Goal: Task Accomplishment & Management: Complete application form

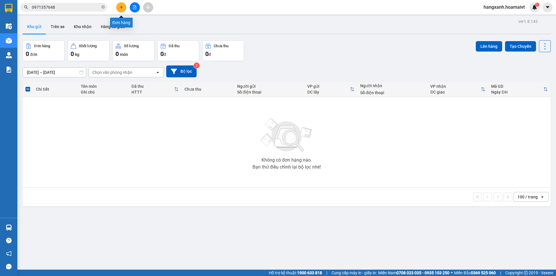
click at [120, 8] on icon "plus" at bounding box center [121, 7] width 4 height 4
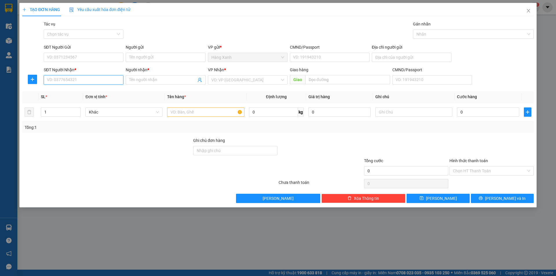
click at [63, 82] on input "SĐT Người Nhận *" at bounding box center [84, 79] width 80 height 9
type input "0937862242"
click at [148, 79] on input "Người nhận *" at bounding box center [162, 80] width 67 height 6
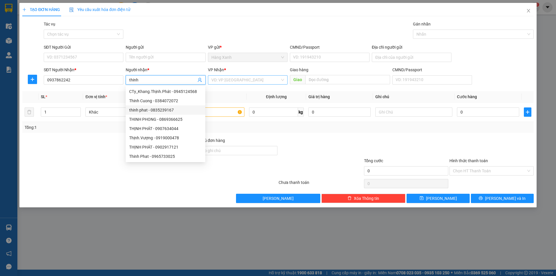
type input "thinh"
click at [222, 80] on input "search" at bounding box center [245, 80] width 69 height 9
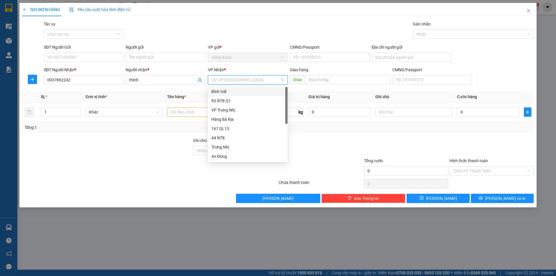
click at [218, 90] on div "Bình Giã" at bounding box center [247, 91] width 73 height 6
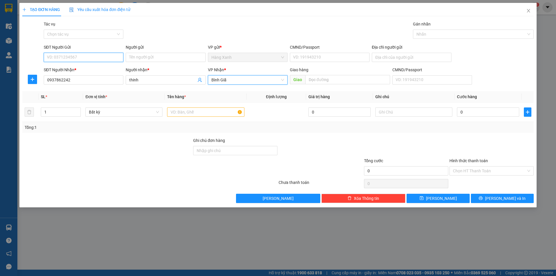
click at [87, 59] on input "SĐT Người Gửi" at bounding box center [84, 57] width 80 height 9
type input "0937862242"
click at [78, 79] on input "0937862242" at bounding box center [84, 79] width 80 height 9
type input "0"
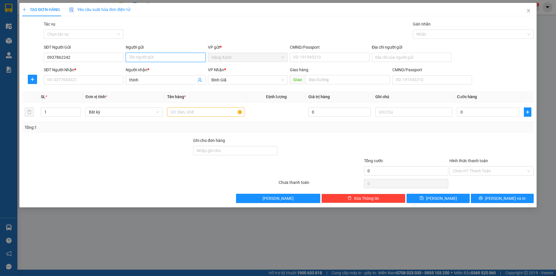
click at [177, 56] on input "Người gửi" at bounding box center [166, 57] width 80 height 9
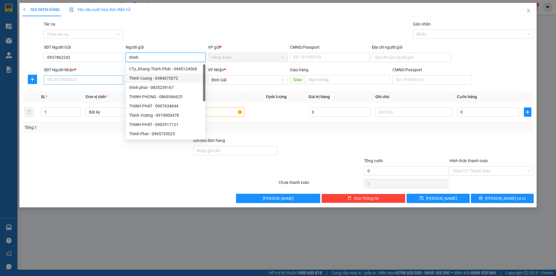
type input "thinh"
click at [66, 80] on input "SĐT Người Nhận *" at bounding box center [84, 79] width 80 height 9
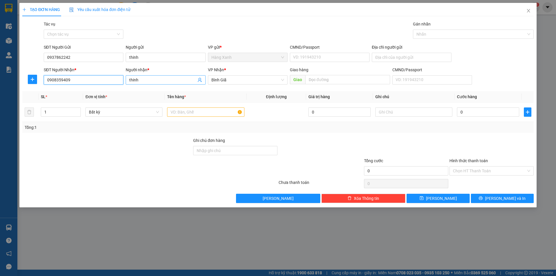
type input "0908359409"
click at [151, 78] on input "thinh" at bounding box center [162, 80] width 67 height 6
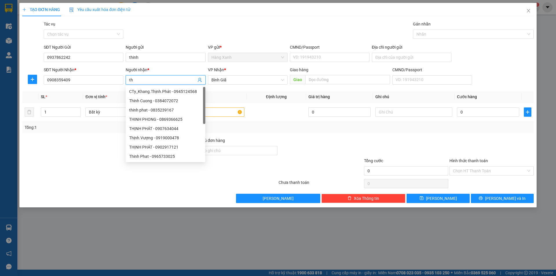
type input "t"
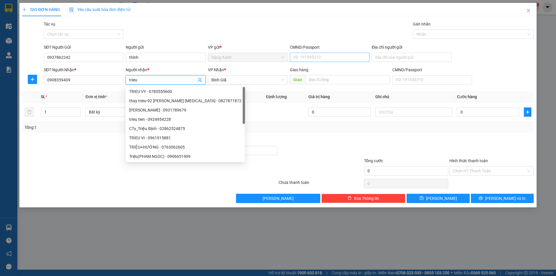
type input "trieu"
click at [320, 59] on input "CMND/Passport" at bounding box center [330, 57] width 80 height 9
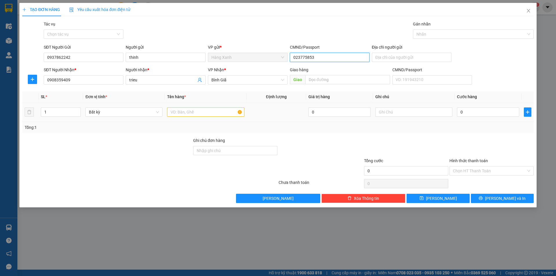
type input "023775853"
click at [212, 113] on input "text" at bounding box center [205, 111] width 77 height 9
type input "tui giay"
click at [486, 110] on input "0" at bounding box center [488, 111] width 62 height 9
type input "3"
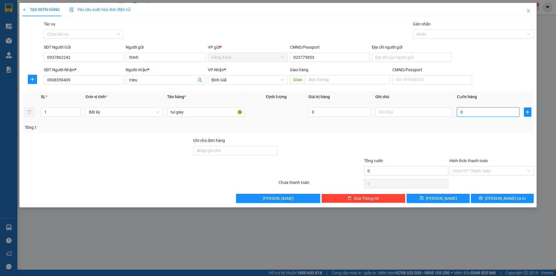
type input "3"
type input "30"
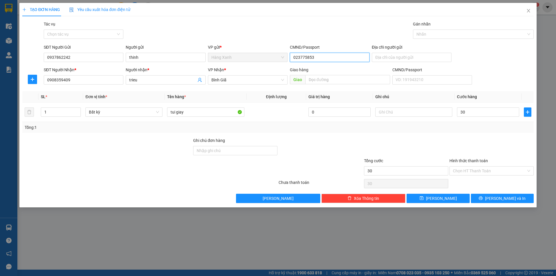
click at [318, 58] on input "023775853" at bounding box center [330, 57] width 80 height 9
type input "30.000"
type input "079082037462"
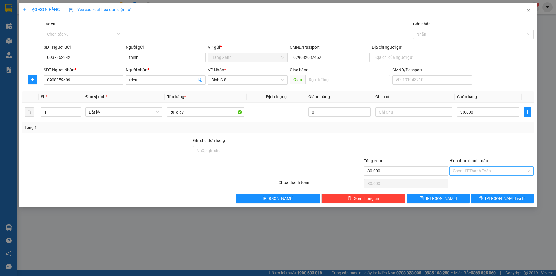
drag, startPoint x: 491, startPoint y: 170, endPoint x: 487, endPoint y: 175, distance: 5.3
click at [490, 170] on input "Hình thức thanh toán" at bounding box center [489, 170] width 73 height 9
click at [476, 182] on div "Tại văn phòng" at bounding box center [491, 182] width 77 height 6
type input "0"
click at [480, 198] on button "[PERSON_NAME] và In" at bounding box center [502, 198] width 63 height 9
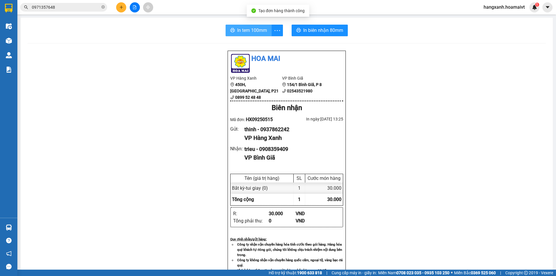
click at [242, 32] on span "In tem 100mm" at bounding box center [252, 30] width 30 height 7
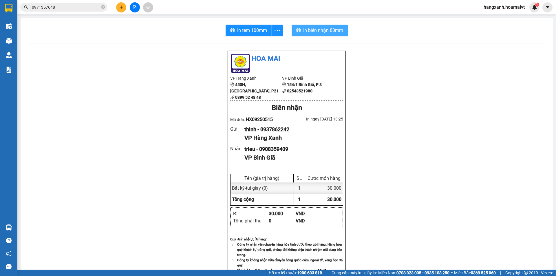
click at [305, 32] on span "In biên nhận 80mm" at bounding box center [323, 30] width 40 height 7
click at [122, 7] on icon "plus" at bounding box center [121, 7] width 3 height 0
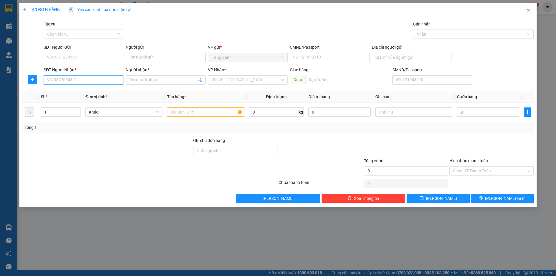
click at [75, 80] on input "SĐT Người Nhận *" at bounding box center [84, 79] width 80 height 9
type input "0349473029"
click at [136, 81] on input "Người nhận *" at bounding box center [162, 80] width 67 height 6
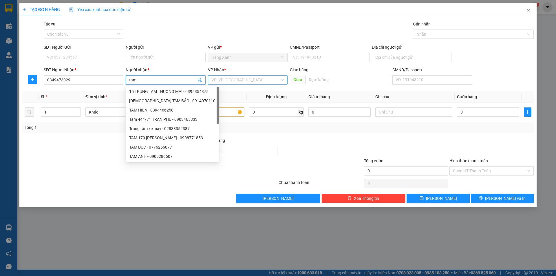
type input "tam"
click at [223, 79] on input "search" at bounding box center [245, 80] width 69 height 9
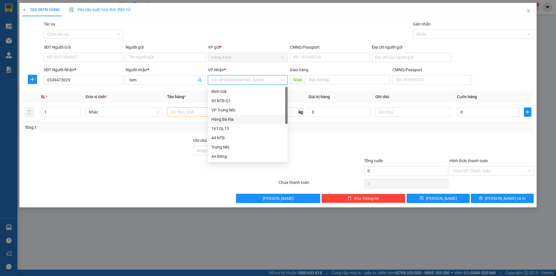
click at [229, 122] on div "Hàng Bà Rịa" at bounding box center [247, 119] width 73 height 6
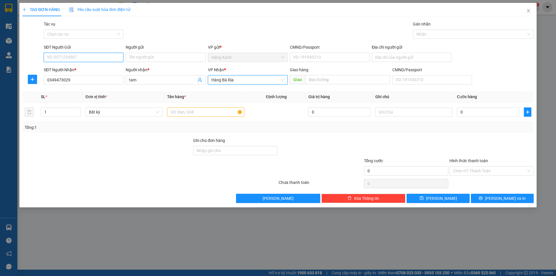
click at [90, 59] on input "SĐT Người Gửi" at bounding box center [84, 57] width 80 height 9
type input "0349473029"
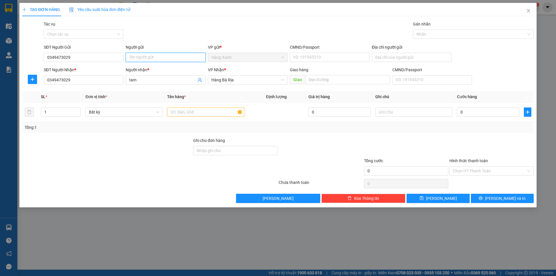
drag, startPoint x: 164, startPoint y: 54, endPoint x: 163, endPoint y: 57, distance: 3.3
click at [163, 57] on input "Người gửi" at bounding box center [166, 57] width 80 height 9
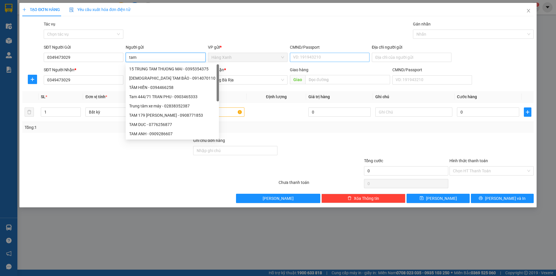
type input "tam"
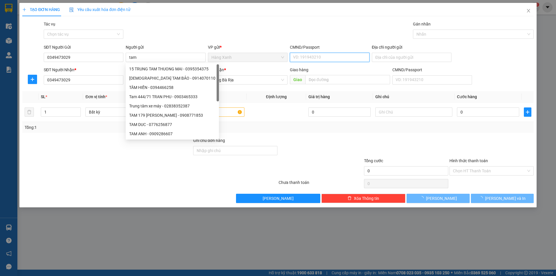
click at [322, 59] on input "CMND/Passport" at bounding box center [330, 57] width 80 height 9
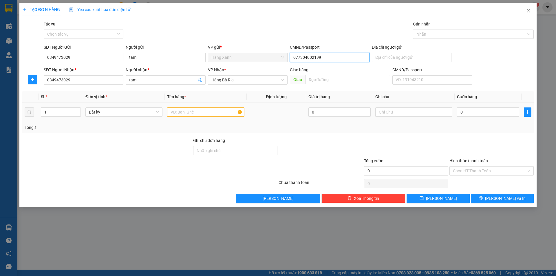
type input "077304002199"
click at [180, 111] on input "text" at bounding box center [205, 111] width 77 height 9
type input "thung muoi tom"
click at [498, 114] on input "0" at bounding box center [488, 111] width 62 height 9
type input "4"
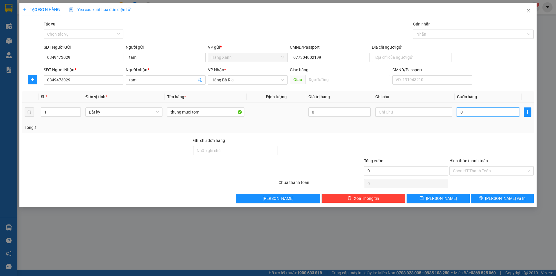
type input "4"
type input "40"
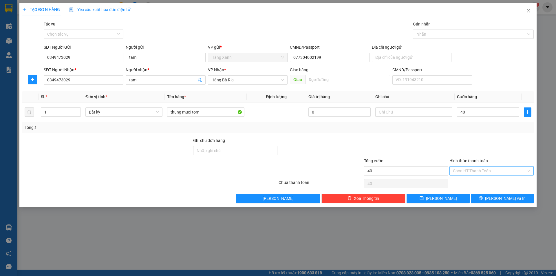
type input "40.000"
drag, startPoint x: 474, startPoint y: 172, endPoint x: 474, endPoint y: 168, distance: 4.6
click at [474, 172] on input "Hình thức thanh toán" at bounding box center [489, 170] width 73 height 9
click at [470, 181] on div "Tại văn phòng" at bounding box center [491, 182] width 77 height 6
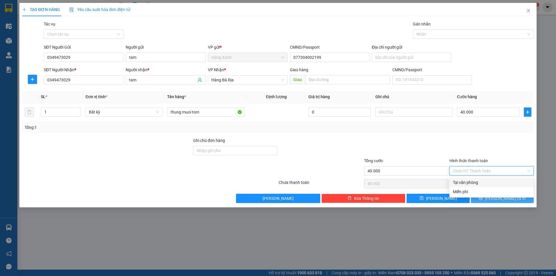
type input "0"
drag, startPoint x: 493, startPoint y: 198, endPoint x: 489, endPoint y: 167, distance: 31.0
click at [482, 198] on icon "printer" at bounding box center [480, 198] width 4 height 4
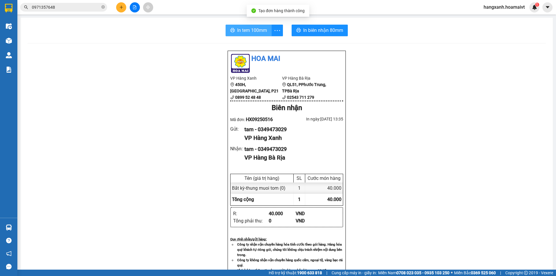
click at [239, 30] on span "In tem 100mm" at bounding box center [252, 30] width 30 height 7
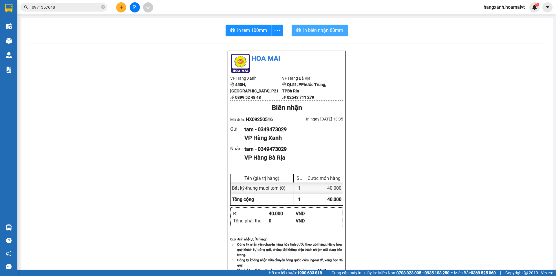
click at [325, 27] on span "In biên nhận 80mm" at bounding box center [323, 30] width 40 height 7
click at [121, 8] on icon "plus" at bounding box center [121, 7] width 4 height 4
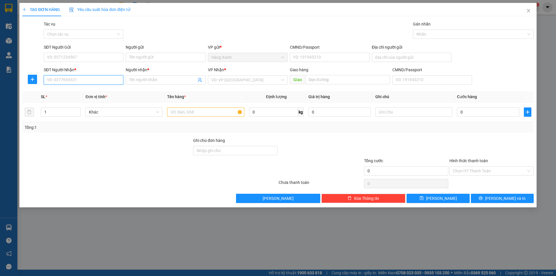
click at [104, 82] on input "SĐT Người Nhận *" at bounding box center [84, 79] width 80 height 9
type input "0961102456"
click at [141, 81] on input "Người nhận *" at bounding box center [162, 80] width 67 height 6
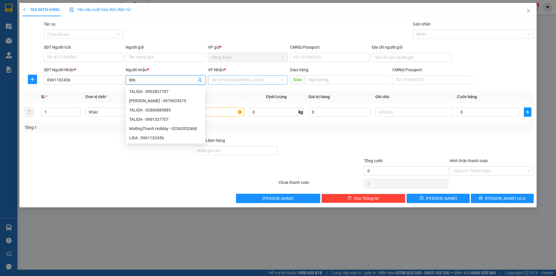
type input "lida"
click at [218, 78] on input "search" at bounding box center [245, 80] width 69 height 9
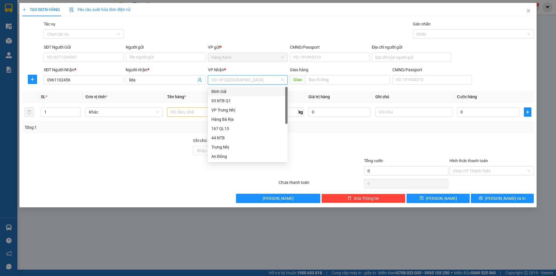
drag, startPoint x: 231, startPoint y: 91, endPoint x: 234, endPoint y: 87, distance: 5.3
click at [231, 91] on div "Bình Giã" at bounding box center [247, 91] width 73 height 6
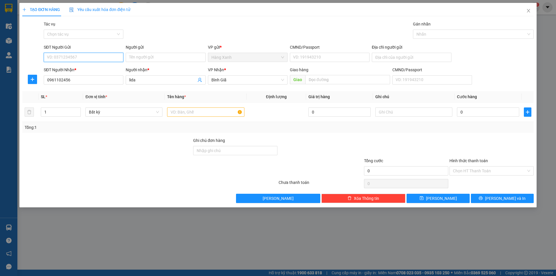
click at [82, 58] on input "SĐT Người Gửi" at bounding box center [84, 57] width 80 height 9
type input "0394427901"
click at [141, 58] on input "Người gửi" at bounding box center [166, 57] width 80 height 9
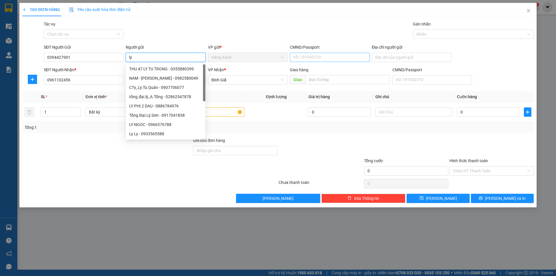
type input "ly"
click at [320, 55] on input "CMND/Passport" at bounding box center [330, 57] width 80 height 9
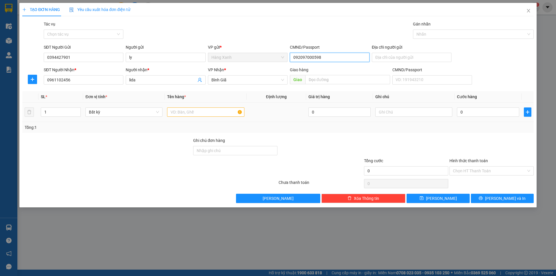
type input "092097000598"
click at [194, 115] on input "text" at bounding box center [205, 111] width 77 height 9
type input "hop giay ly inon"
click at [506, 113] on input "0" at bounding box center [488, 111] width 62 height 9
type input "3"
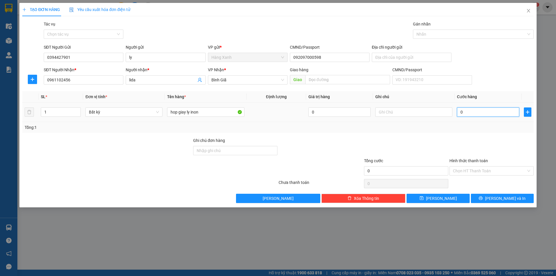
type input "3"
type input "30"
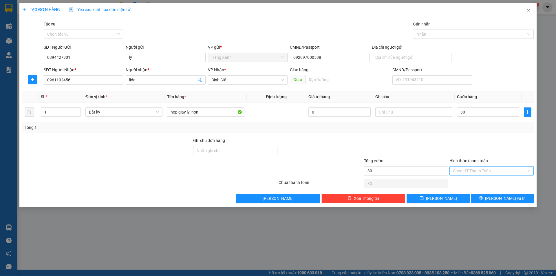
type input "30.000"
click at [473, 168] on input "Hình thức thanh toán" at bounding box center [489, 170] width 73 height 9
click at [478, 182] on div "Tại văn phòng" at bounding box center [491, 182] width 77 height 6
type input "0"
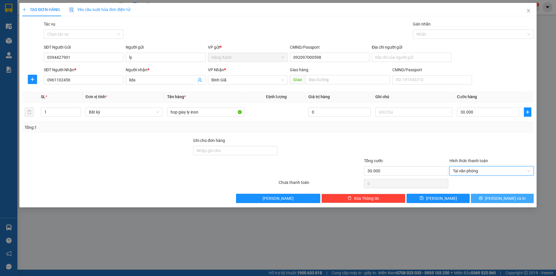
click at [481, 196] on button "[PERSON_NAME] và In" at bounding box center [502, 198] width 63 height 9
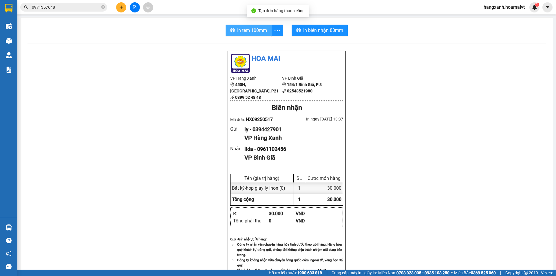
click at [255, 30] on span "In tem 100mm" at bounding box center [252, 30] width 30 height 7
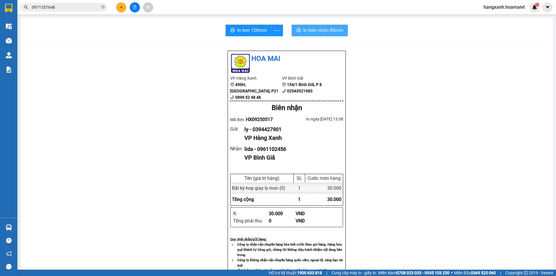
click at [321, 29] on span "In biên nhận 80mm" at bounding box center [323, 30] width 40 height 7
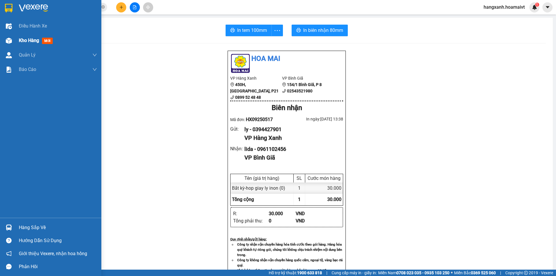
click at [48, 36] on div "Kho hàng mới" at bounding box center [58, 40] width 78 height 14
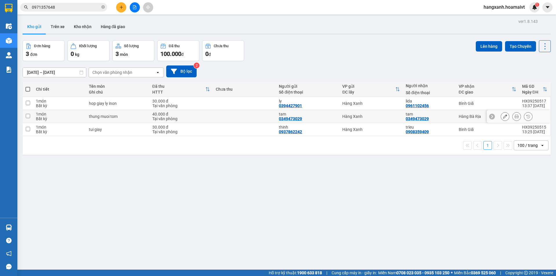
drag, startPoint x: 438, startPoint y: 116, endPoint x: 459, endPoint y: 111, distance: 22.4
click at [439, 116] on div "tam 0349473029" at bounding box center [429, 116] width 47 height 9
checkbox input "true"
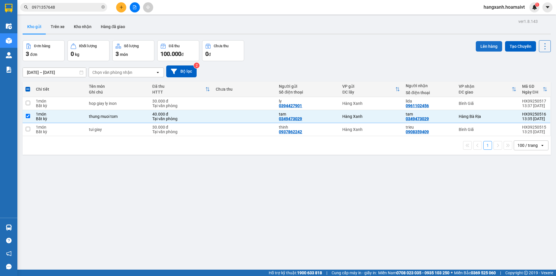
click at [477, 47] on button "Lên hàng" at bounding box center [489, 46] width 26 height 10
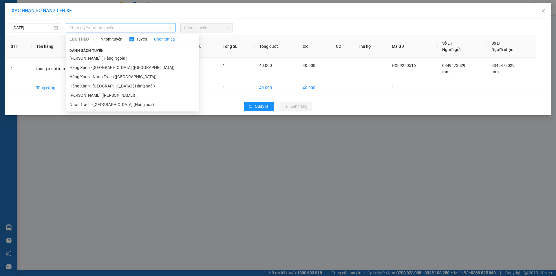
drag, startPoint x: 143, startPoint y: 30, endPoint x: 140, endPoint y: 28, distance: 3.8
click at [142, 29] on span "Chọn tuyến - nhóm tuyến" at bounding box center [120, 27] width 103 height 9
click at [98, 67] on li "Hàng Xanh - [GEOGRAPHIC_DATA] ([GEOGRAPHIC_DATA])" at bounding box center [132, 67] width 133 height 9
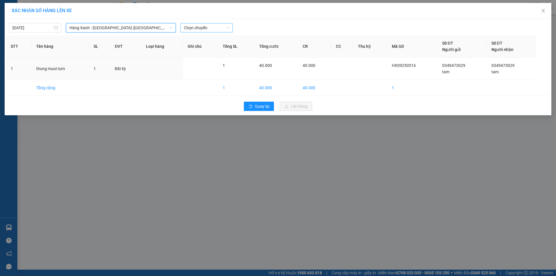
drag, startPoint x: 196, startPoint y: 29, endPoint x: 202, endPoint y: 31, distance: 6.8
click at [196, 29] on span "Chọn chuyến" at bounding box center [206, 27] width 45 height 9
type input "1350"
click at [221, 47] on div "Thêm chuyến " 13:50 "" at bounding box center [211, 49] width 62 height 10
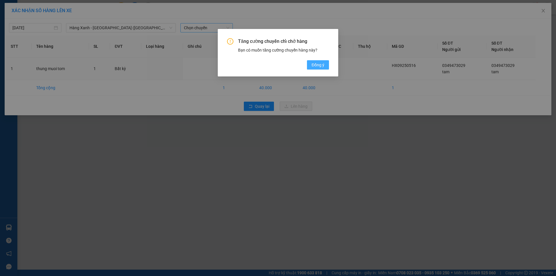
click at [322, 65] on span "Đồng ý" at bounding box center [317, 65] width 13 height 6
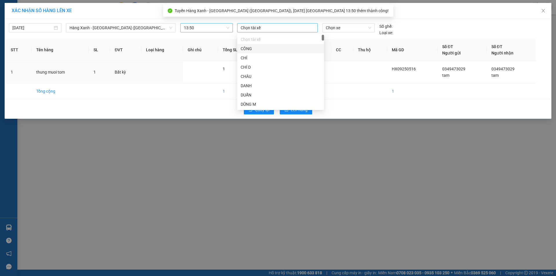
click at [264, 29] on div at bounding box center [277, 27] width 78 height 7
type input "t"
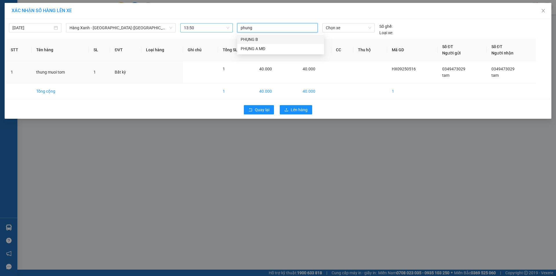
type input "phung b"
click at [272, 41] on div "PHỤNG B" at bounding box center [281, 39] width 80 height 6
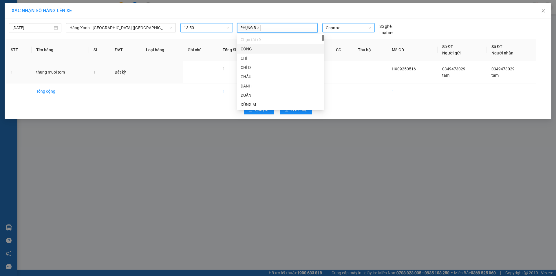
click at [338, 29] on span "Chọn xe" at bounding box center [348, 27] width 45 height 9
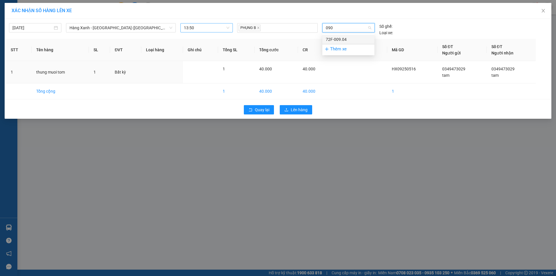
type input "0904"
click at [337, 37] on div "72F-009.04" at bounding box center [348, 39] width 45 height 6
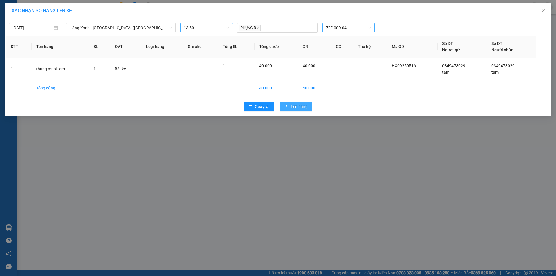
click at [297, 108] on span "Lên hàng" at bounding box center [299, 106] width 17 height 6
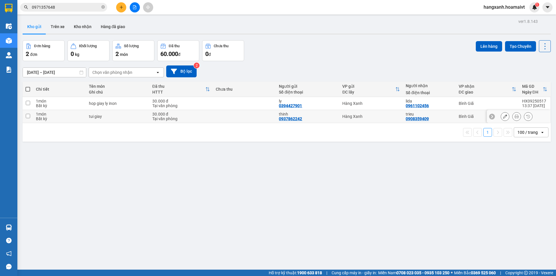
click at [219, 113] on td at bounding box center [244, 116] width 63 height 13
checkbox input "true"
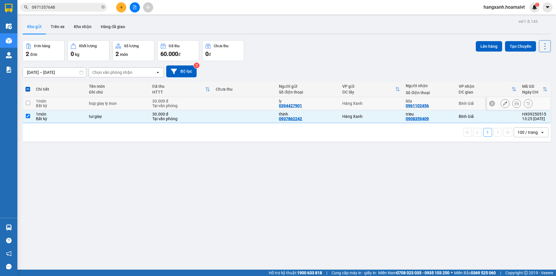
click at [245, 104] on td at bounding box center [244, 103] width 63 height 13
checkbox input "true"
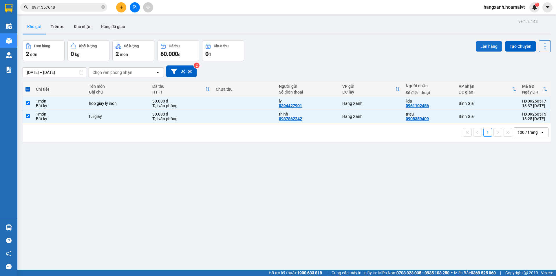
click at [485, 46] on button "Lên hàng" at bounding box center [489, 46] width 26 height 10
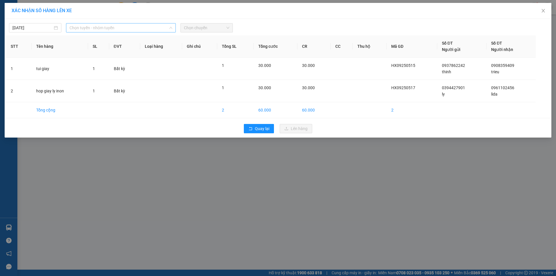
click at [87, 29] on span "Chọn tuyến - nhóm tuyến" at bounding box center [120, 27] width 103 height 9
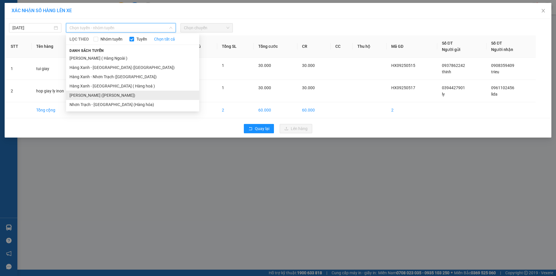
click at [106, 95] on li "[PERSON_NAME] ([PERSON_NAME])" at bounding box center [132, 95] width 133 height 9
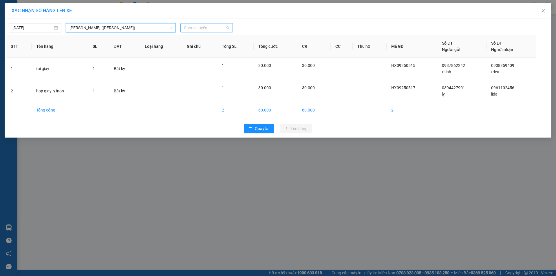
click at [207, 26] on span "Chọn chuyến" at bounding box center [206, 27] width 45 height 9
type input "14"
click at [220, 49] on div "Thêm chuyến " 14:00 "" at bounding box center [211, 49] width 62 height 10
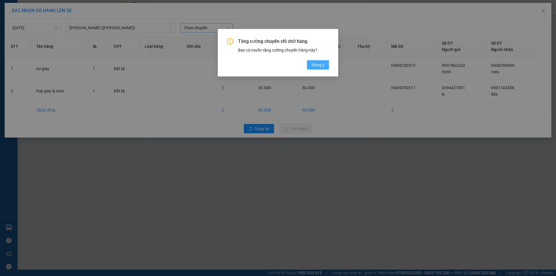
click at [316, 64] on span "Đồng ý" at bounding box center [317, 65] width 13 height 6
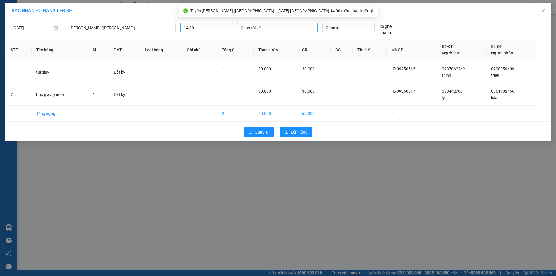
click at [274, 27] on div at bounding box center [277, 27] width 78 height 7
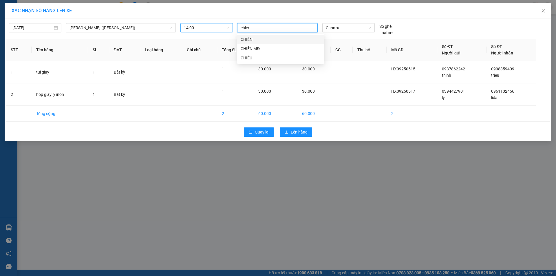
type input "chien"
drag, startPoint x: 258, startPoint y: 50, endPoint x: 333, endPoint y: 48, distance: 74.7
click at [258, 49] on div "CHIẾN MĐ" at bounding box center [281, 48] width 80 height 6
click at [353, 29] on span "Chọn xe" at bounding box center [348, 27] width 45 height 9
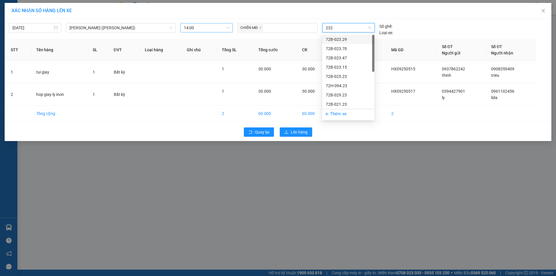
type input "2329"
click at [336, 41] on div "72B-023.29" at bounding box center [348, 39] width 45 height 6
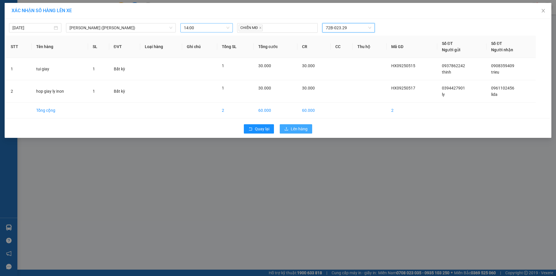
click at [304, 130] on span "Lên hàng" at bounding box center [299, 129] width 17 height 6
